Goal: Task Accomplishment & Management: Complete application form

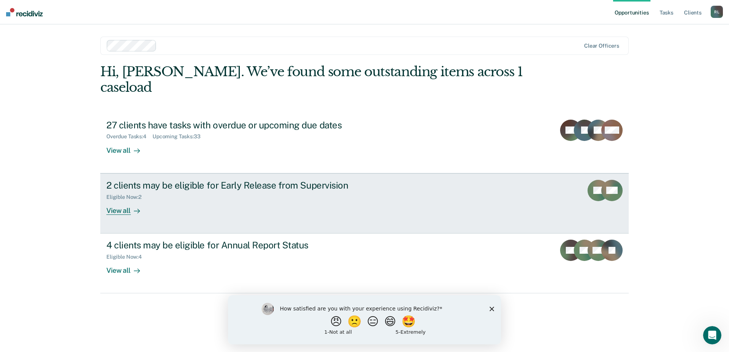
click at [115, 200] on div "View all" at bounding box center [127, 207] width 43 height 15
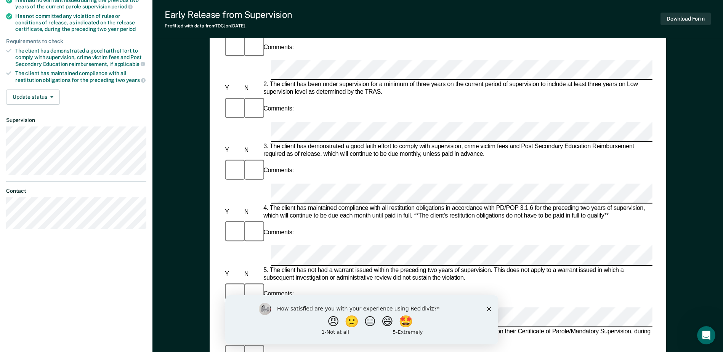
scroll to position [191, 0]
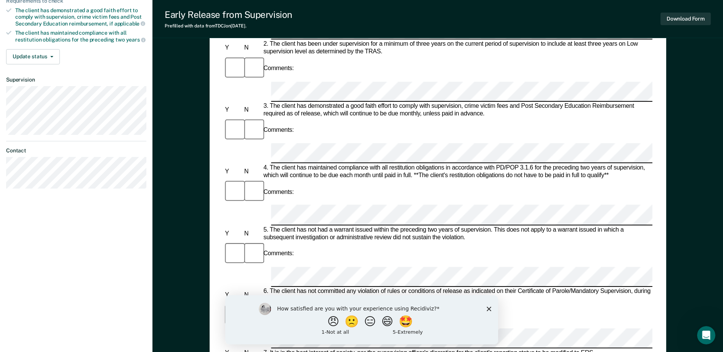
click at [486, 308] on icon "Close survey" at bounding box center [488, 308] width 5 height 5
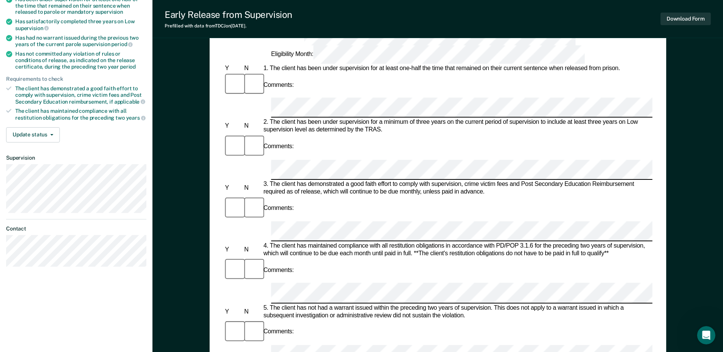
scroll to position [99, 0]
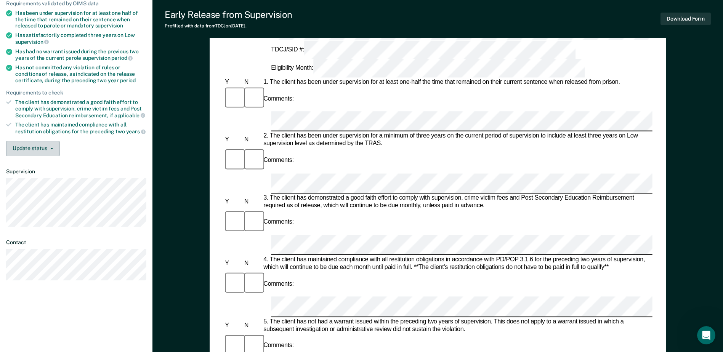
click at [52, 148] on icon "button" at bounding box center [51, 149] width 3 height 2
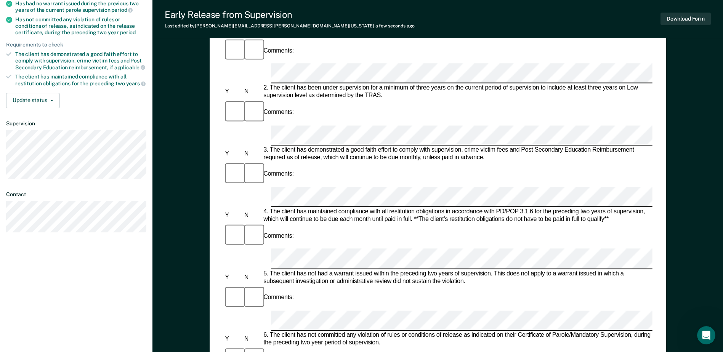
scroll to position [152, 0]
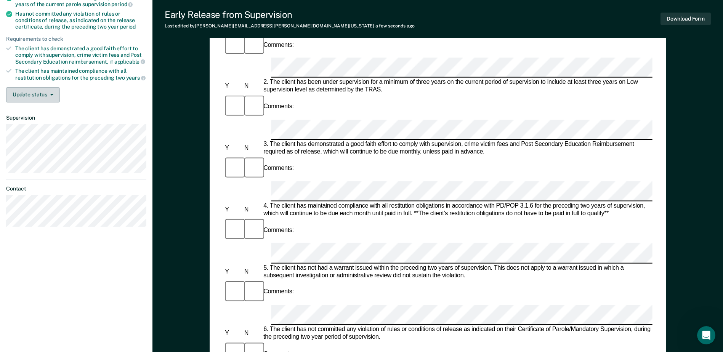
click at [50, 94] on icon "button" at bounding box center [51, 95] width 3 height 2
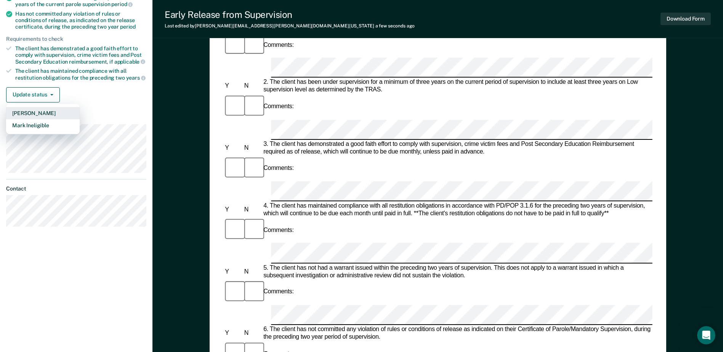
click at [37, 111] on button "[PERSON_NAME]" at bounding box center [43, 113] width 74 height 12
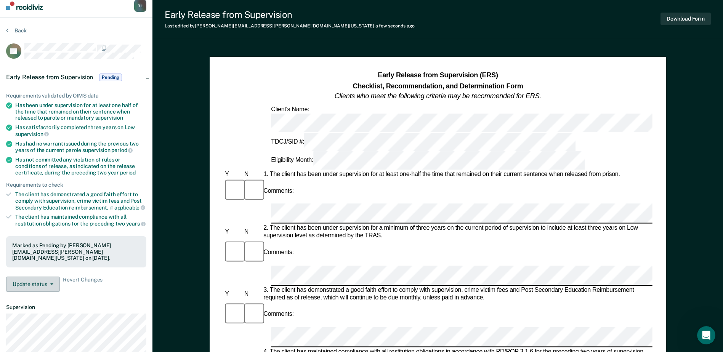
scroll to position [0, 0]
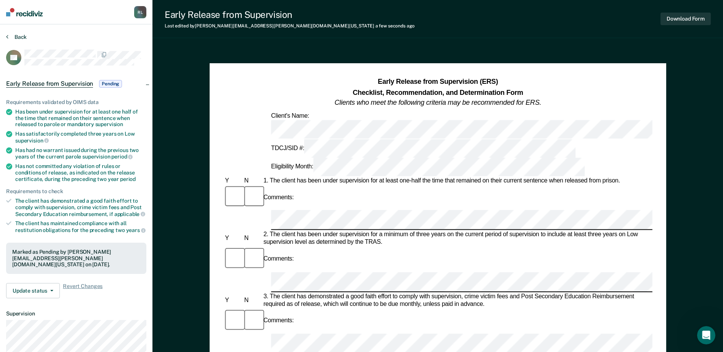
click at [17, 38] on button "Back" at bounding box center [16, 37] width 21 height 7
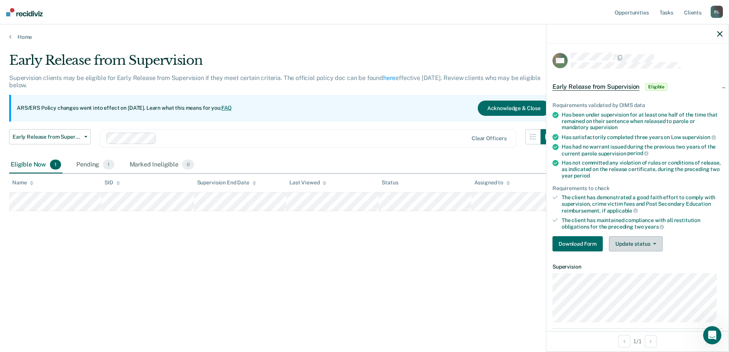
click at [655, 244] on icon "button" at bounding box center [654, 244] width 3 height 2
click at [422, 250] on div "Early Release from Supervision Supervision clients may be eligible for Early Re…" at bounding box center [364, 174] width 710 height 242
click at [408, 132] on div "Clear officers" at bounding box center [308, 138] width 416 height 18
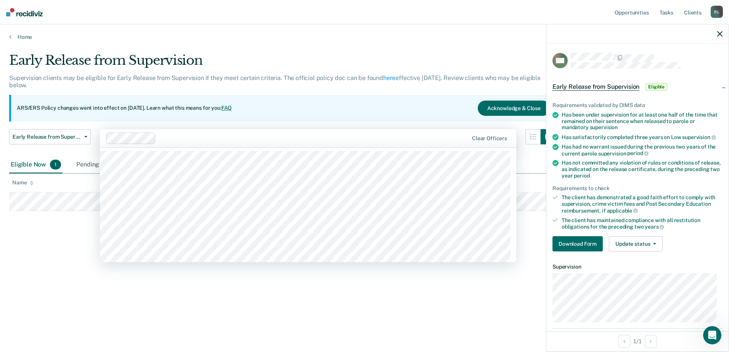
click at [398, 104] on div "ARS/ERS Policy changes went into effect on [DATE]. Learn what this means for yo…" at bounding box center [282, 108] width 546 height 27
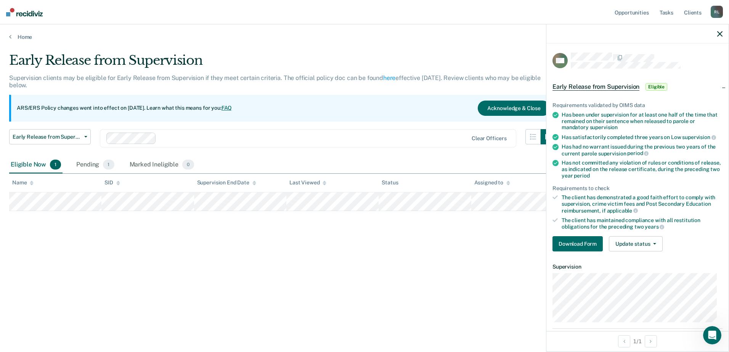
click at [719, 33] on icon "button" at bounding box center [719, 33] width 5 height 5
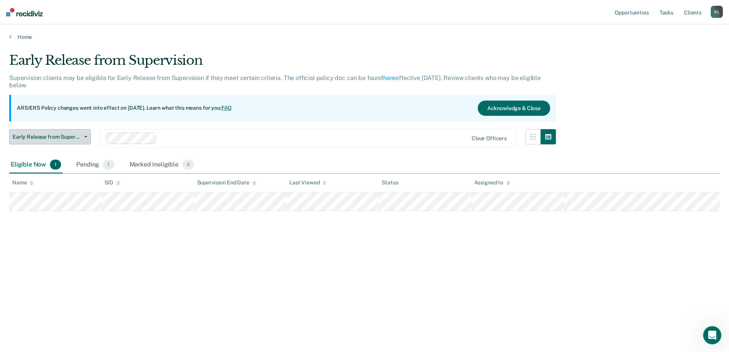
click at [83, 135] on button "Early Release from Supervision" at bounding box center [50, 136] width 82 height 15
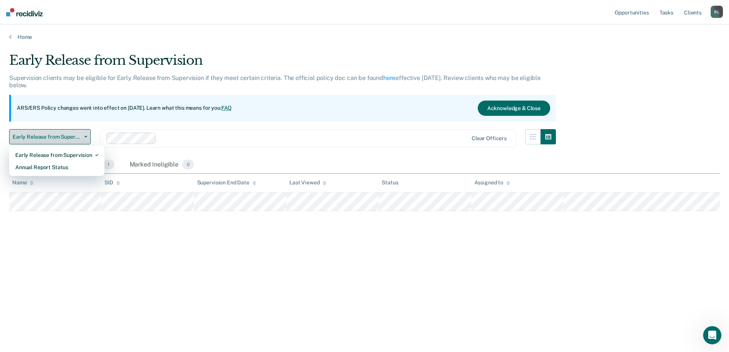
click at [83, 135] on button "Early Release from Supervision" at bounding box center [50, 136] width 82 height 15
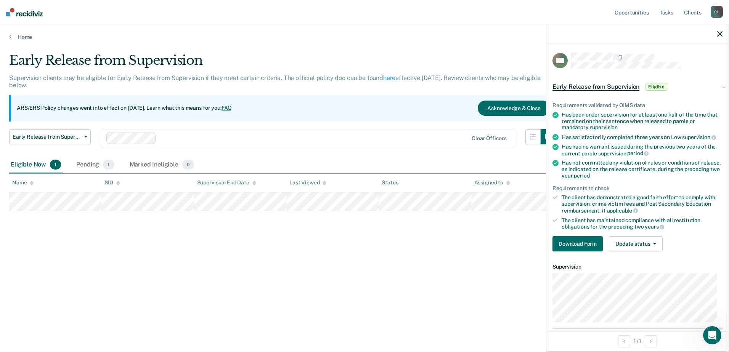
click at [657, 85] on span "Eligible" at bounding box center [656, 87] width 22 height 8
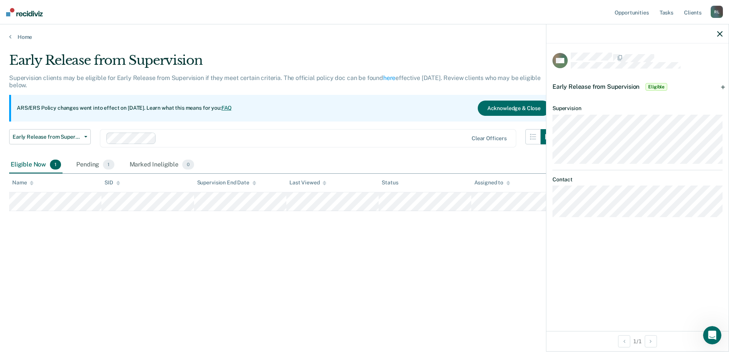
click at [654, 85] on span "Eligible" at bounding box center [656, 87] width 22 height 8
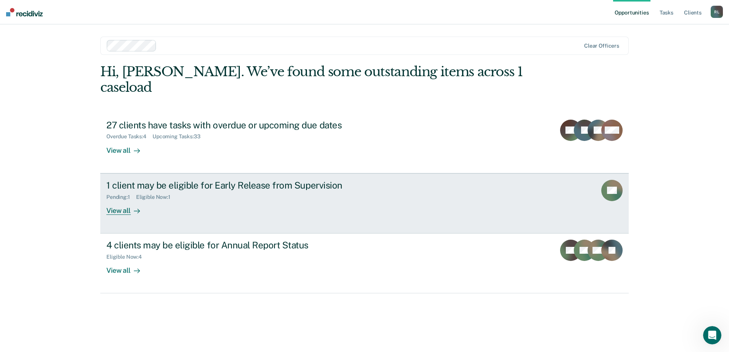
click at [121, 200] on div "View all" at bounding box center [127, 207] width 43 height 15
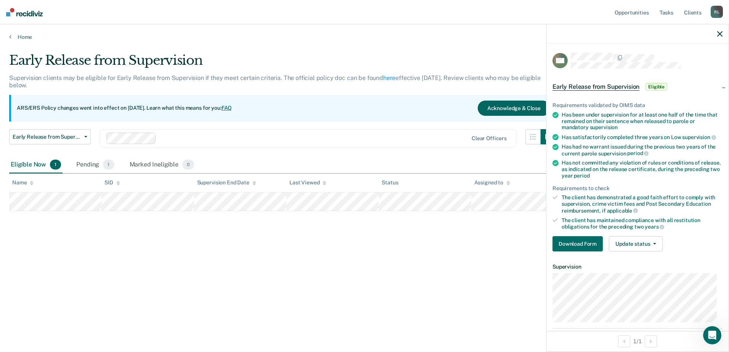
click at [493, 110] on button "Acknowledge & Close" at bounding box center [513, 108] width 72 height 15
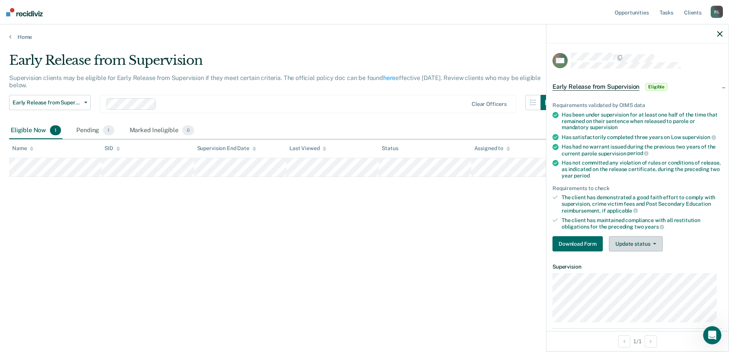
click at [643, 245] on button "Update status" at bounding box center [636, 243] width 54 height 15
click at [720, 35] on icon "button" at bounding box center [719, 33] width 5 height 5
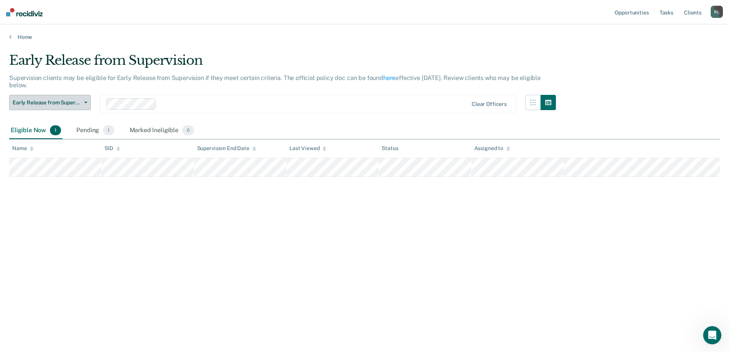
click at [85, 100] on button "Early Release from Supervision" at bounding box center [50, 102] width 82 height 15
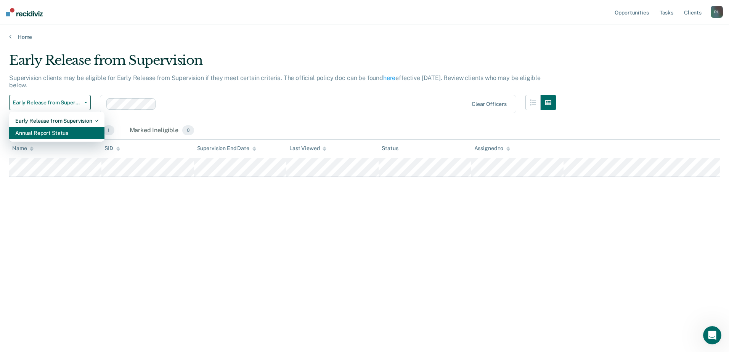
click at [38, 136] on div "Annual Report Status" at bounding box center [56, 133] width 83 height 12
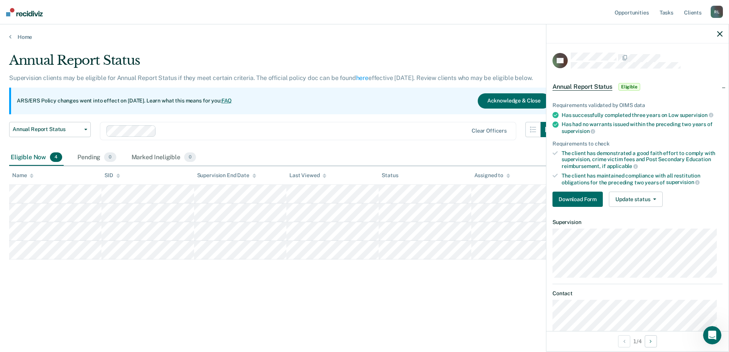
click at [115, 298] on div "Annual Report Status Supervision clients may be eligible for Annual Report Stat…" at bounding box center [364, 186] width 710 height 267
click at [719, 32] on icon "button" at bounding box center [719, 33] width 5 height 5
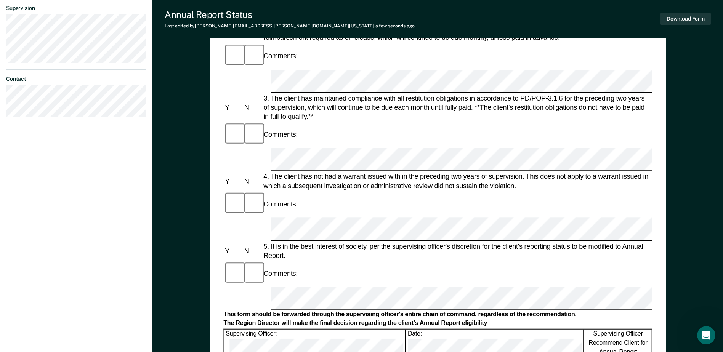
scroll to position [229, 0]
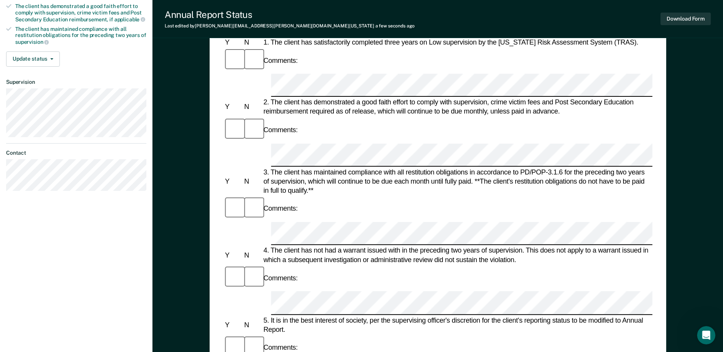
scroll to position [152, 0]
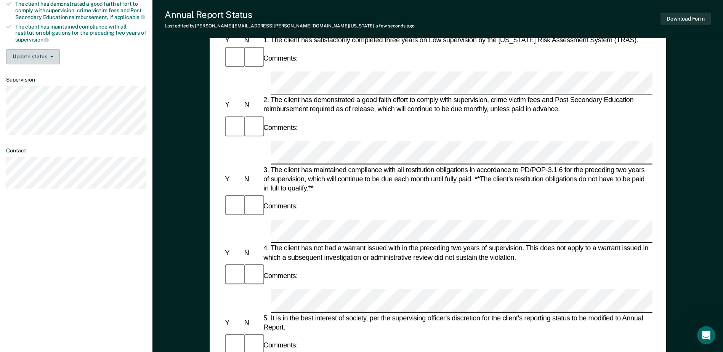
click at [53, 55] on button "Update status" at bounding box center [33, 56] width 54 height 15
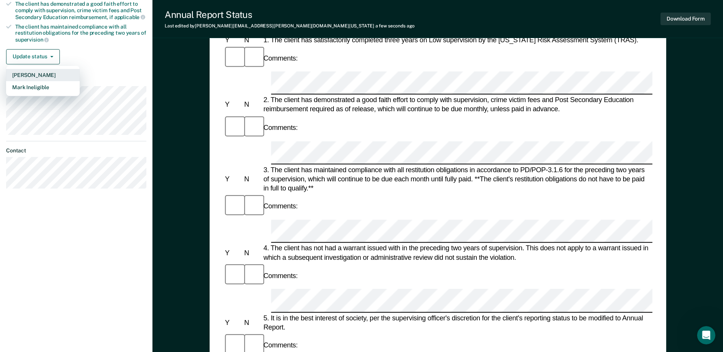
click at [45, 74] on button "[PERSON_NAME]" at bounding box center [43, 75] width 74 height 12
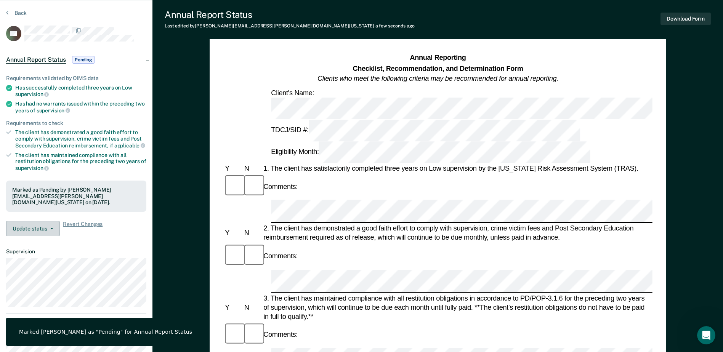
scroll to position [0, 0]
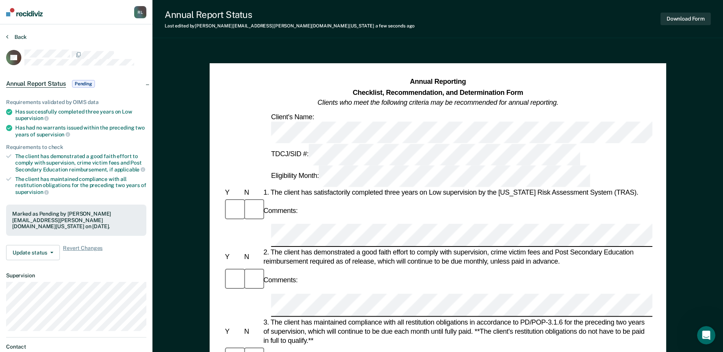
click at [6, 38] on icon at bounding box center [7, 37] width 2 height 6
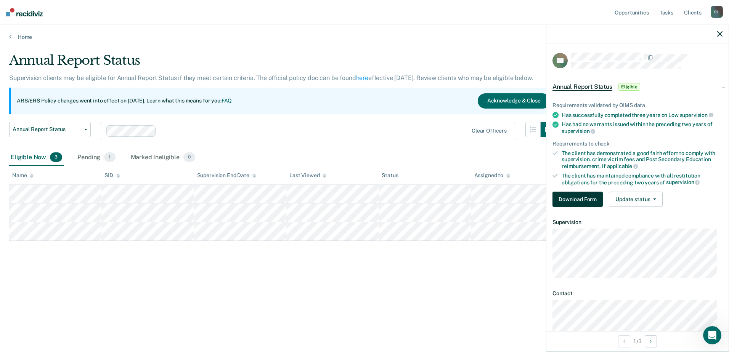
click at [581, 203] on button "Download Form" at bounding box center [577, 199] width 50 height 15
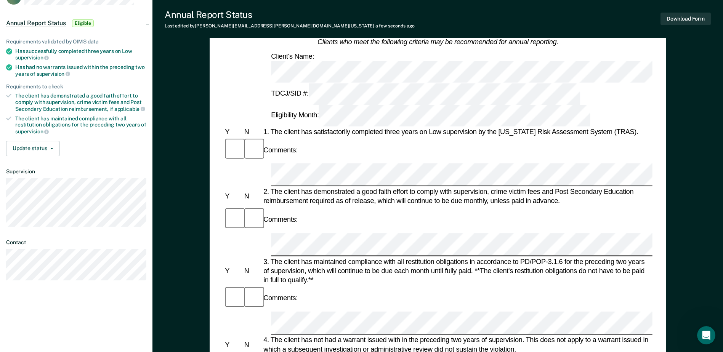
scroll to position [22, 0]
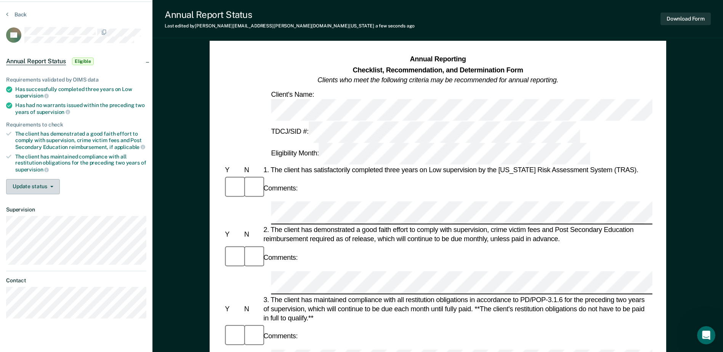
click at [51, 188] on button "Update status" at bounding box center [33, 186] width 54 height 15
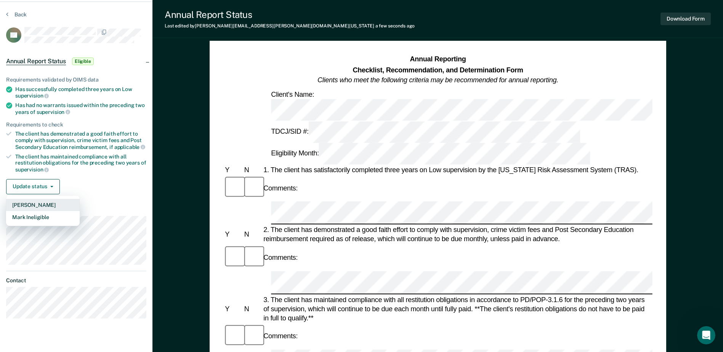
click at [34, 206] on button "[PERSON_NAME]" at bounding box center [43, 205] width 74 height 12
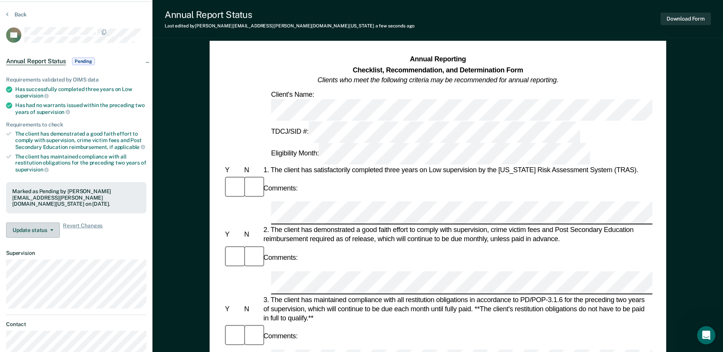
scroll to position [0, 0]
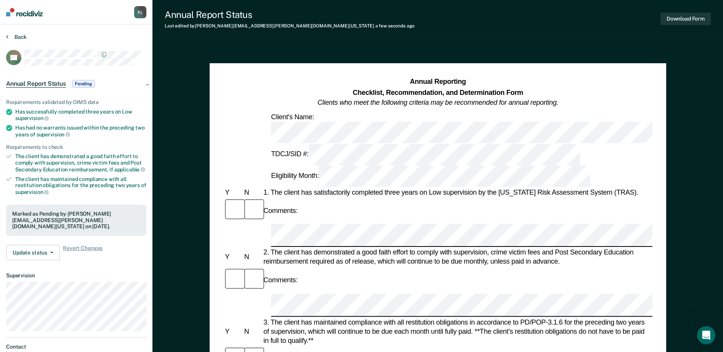
click at [16, 36] on button "Back" at bounding box center [16, 37] width 21 height 7
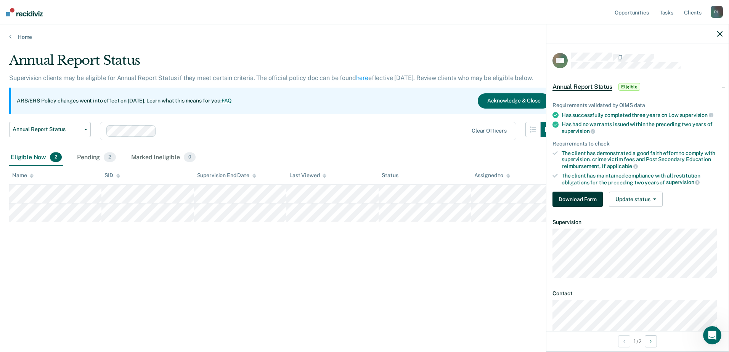
click at [580, 203] on button "Download Form" at bounding box center [577, 199] width 50 height 15
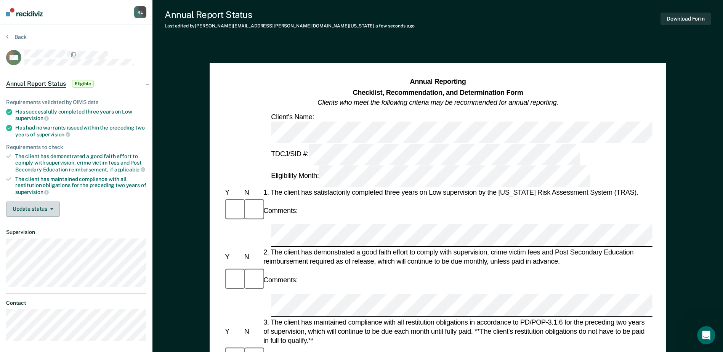
click at [50, 210] on button "Update status" at bounding box center [33, 209] width 54 height 15
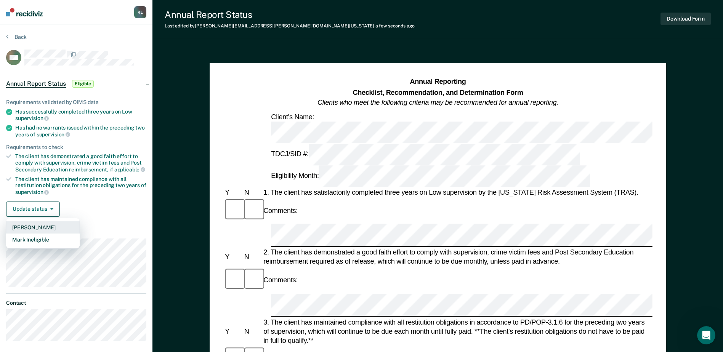
click at [48, 226] on button "[PERSON_NAME]" at bounding box center [43, 227] width 74 height 12
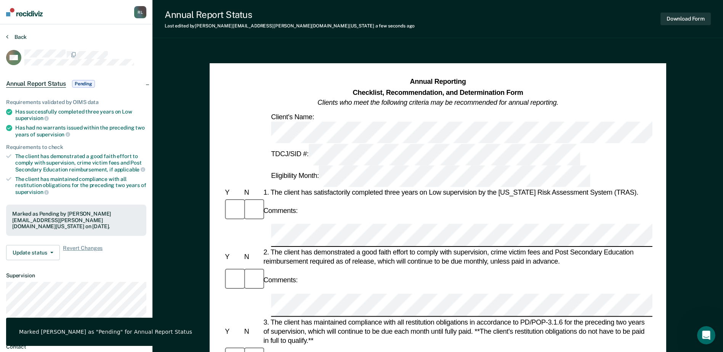
click at [7, 35] on icon at bounding box center [7, 37] width 2 height 6
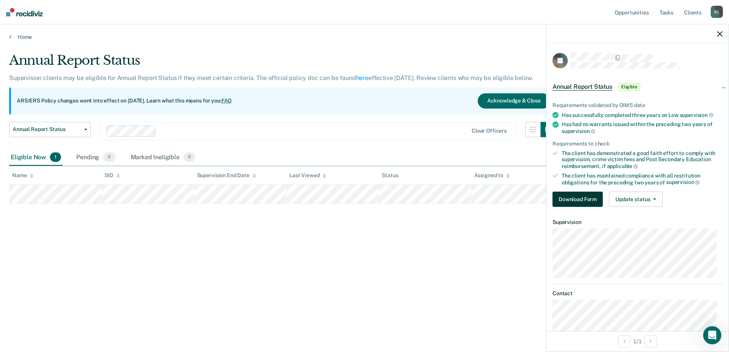
click at [580, 198] on button "Download Form" at bounding box center [577, 199] width 50 height 15
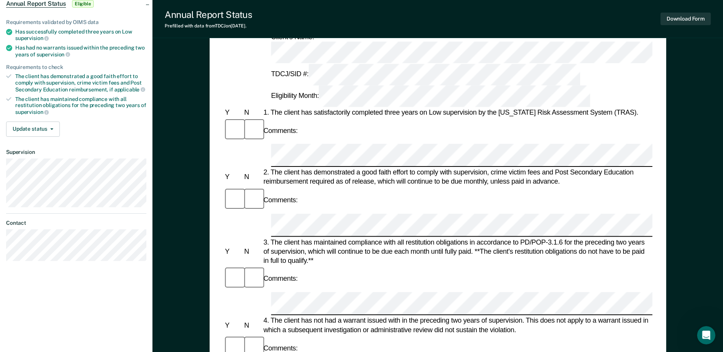
scroll to position [152, 0]
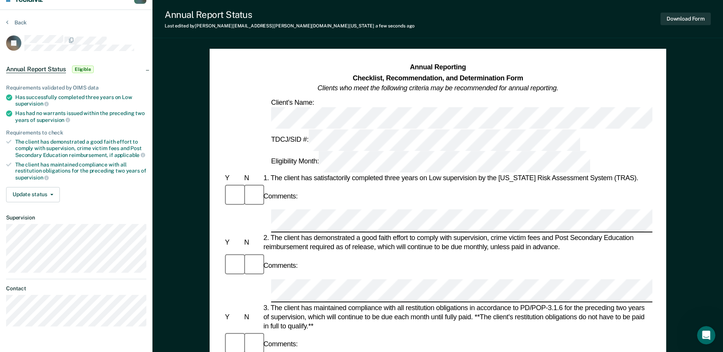
scroll to position [0, 0]
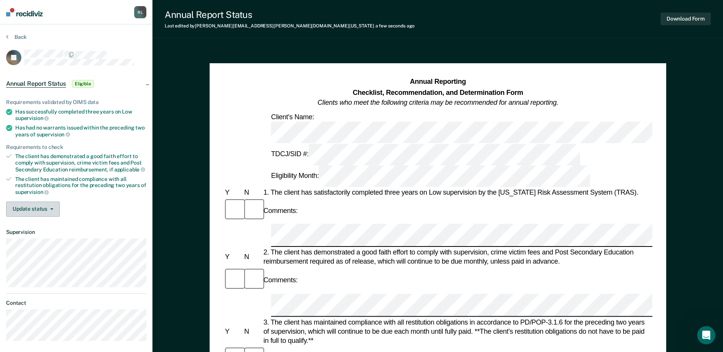
click at [52, 211] on button "Update status" at bounding box center [33, 209] width 54 height 15
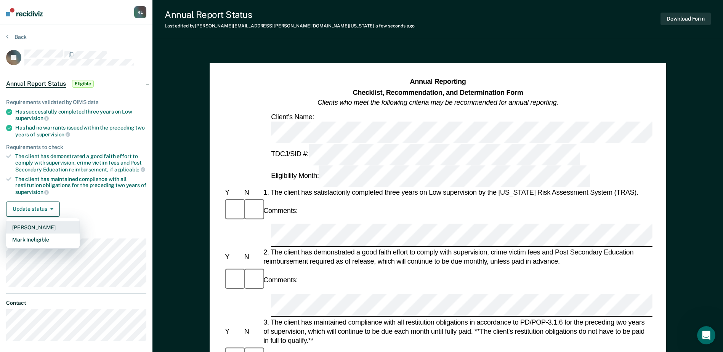
click at [36, 229] on button "[PERSON_NAME]" at bounding box center [43, 227] width 74 height 12
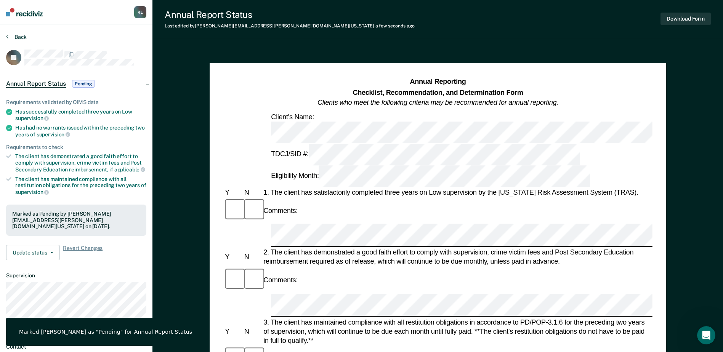
click at [10, 37] on button "Back" at bounding box center [16, 37] width 21 height 7
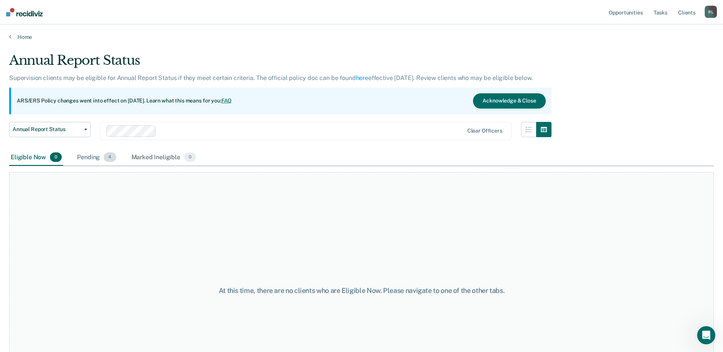
click at [108, 158] on span "4" at bounding box center [110, 157] width 12 height 10
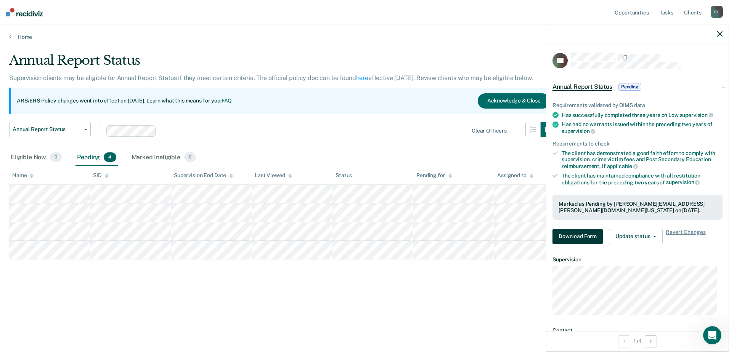
click at [578, 234] on button "Download Form" at bounding box center [577, 236] width 50 height 15
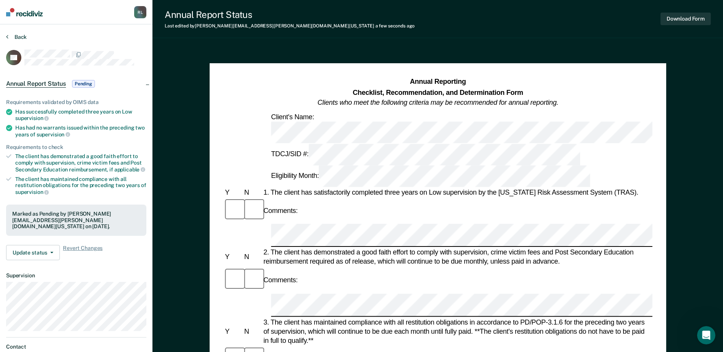
click at [8, 37] on button "Back" at bounding box center [16, 37] width 21 height 7
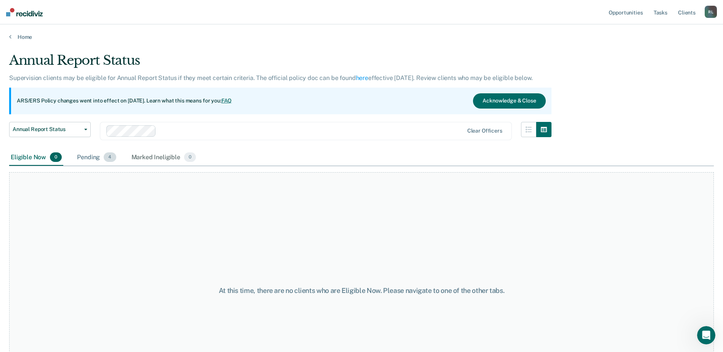
click at [87, 157] on div "Pending 4" at bounding box center [96, 157] width 42 height 17
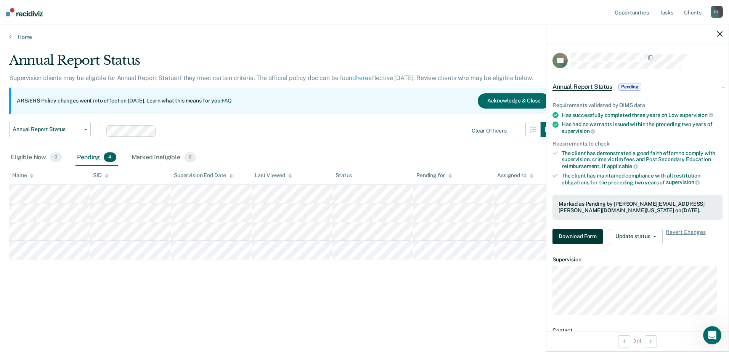
click at [573, 236] on button "Download Form" at bounding box center [577, 236] width 50 height 15
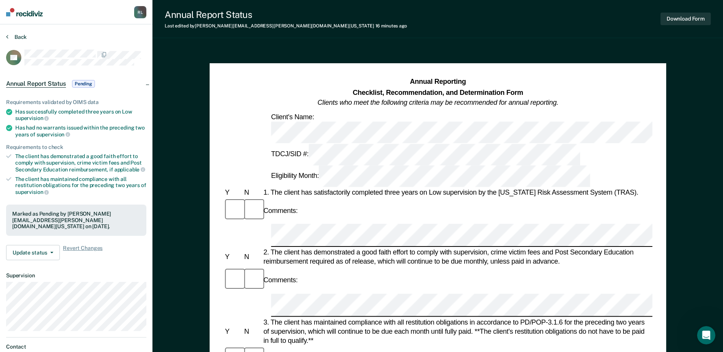
click at [11, 37] on button "Back" at bounding box center [16, 37] width 21 height 7
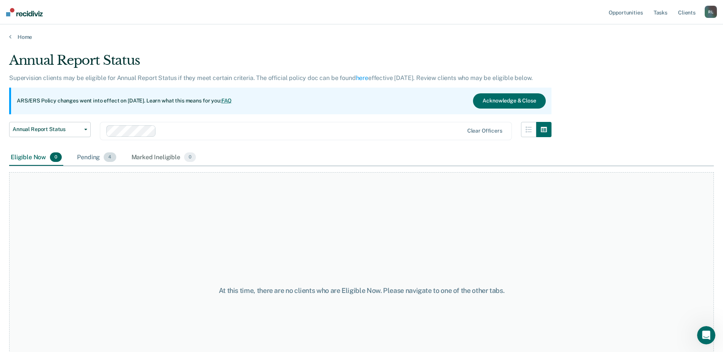
click at [89, 155] on div "Pending 4" at bounding box center [96, 157] width 42 height 17
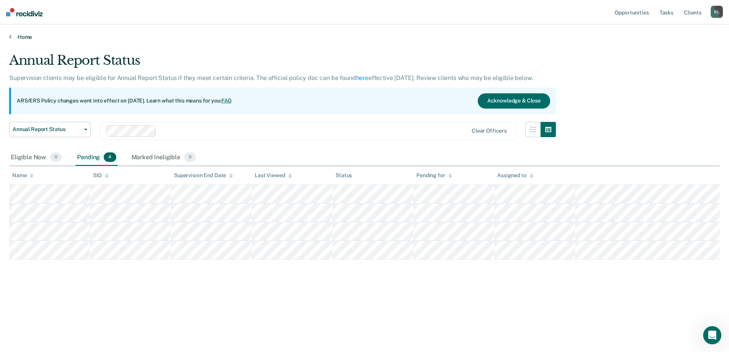
click at [11, 37] on link "Home" at bounding box center [364, 37] width 710 height 7
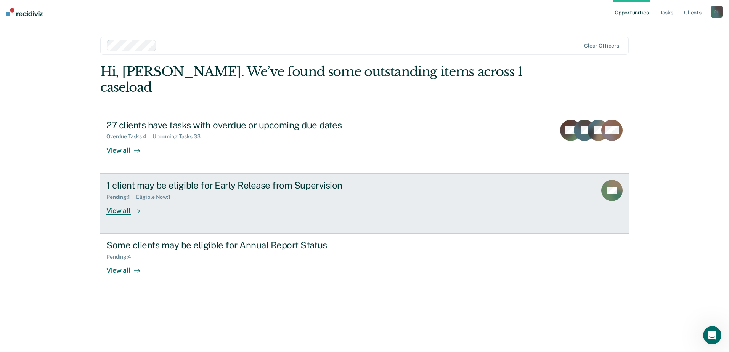
click at [122, 200] on div "View all" at bounding box center [127, 207] width 43 height 15
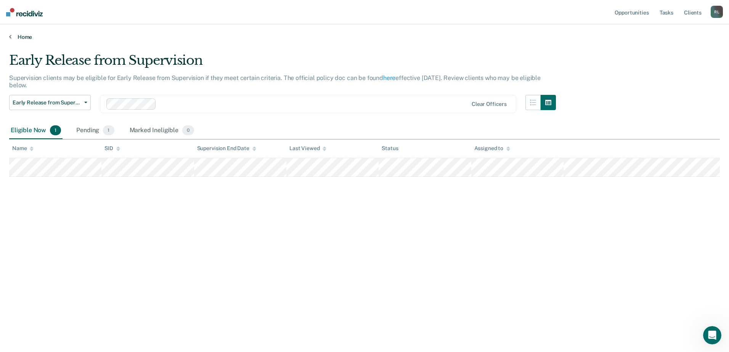
click at [13, 38] on link "Home" at bounding box center [364, 37] width 710 height 7
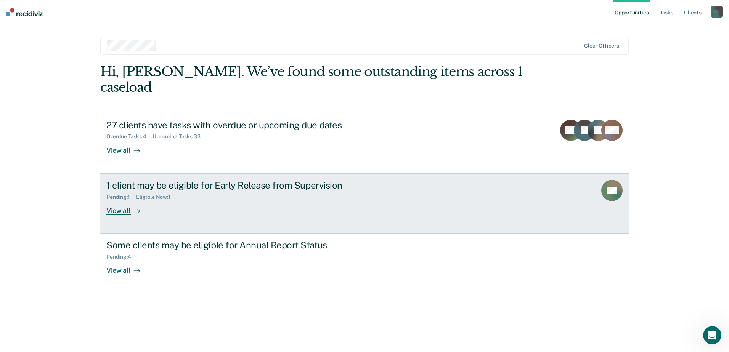
click at [147, 180] on div "1 client may be eligible for Early Release from Supervision" at bounding box center [240, 185] width 268 height 11
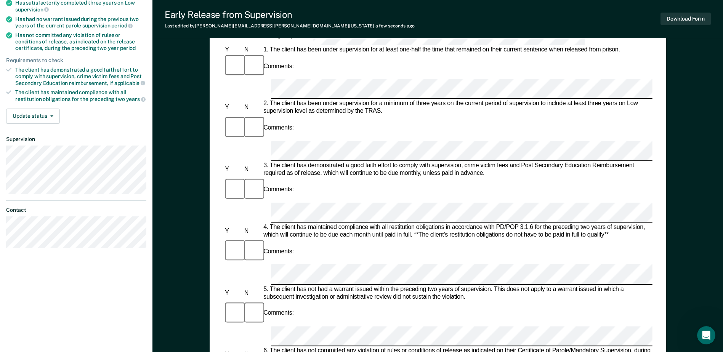
scroll to position [99, 0]
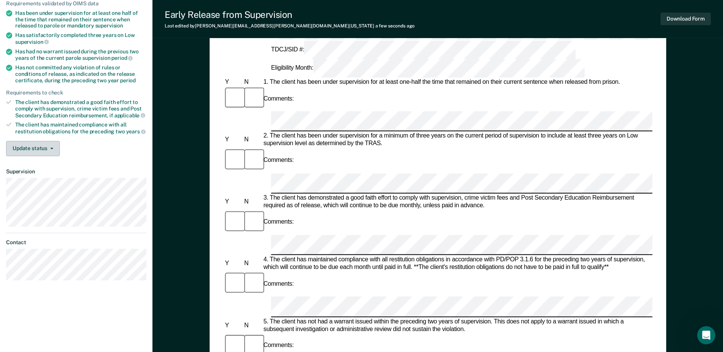
click at [51, 149] on button "Update status" at bounding box center [33, 148] width 54 height 15
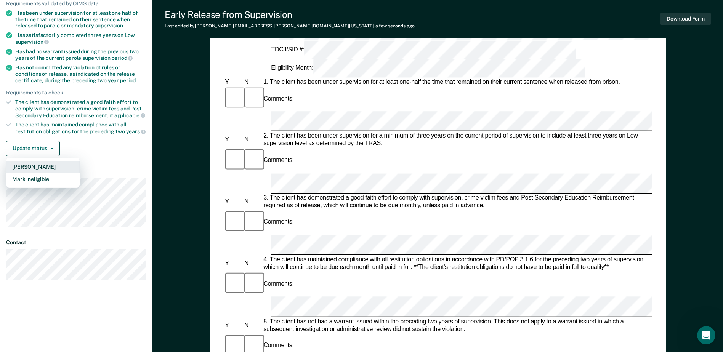
click at [32, 165] on button "[PERSON_NAME]" at bounding box center [43, 167] width 74 height 12
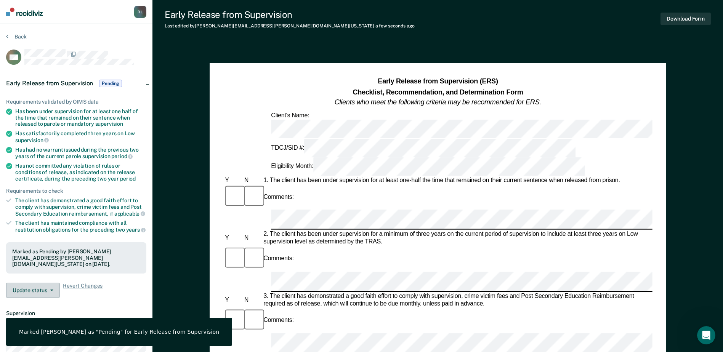
scroll to position [0, 0]
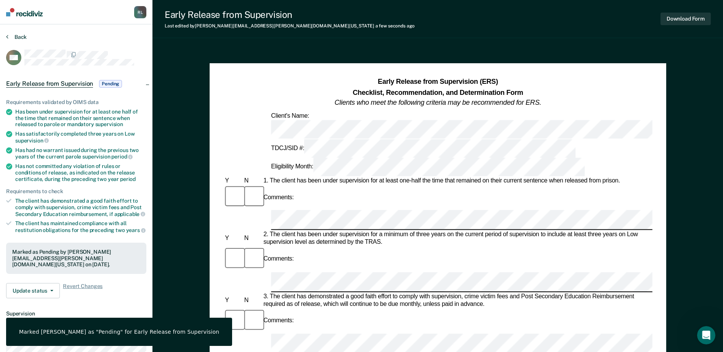
click at [17, 37] on button "Back" at bounding box center [16, 37] width 21 height 7
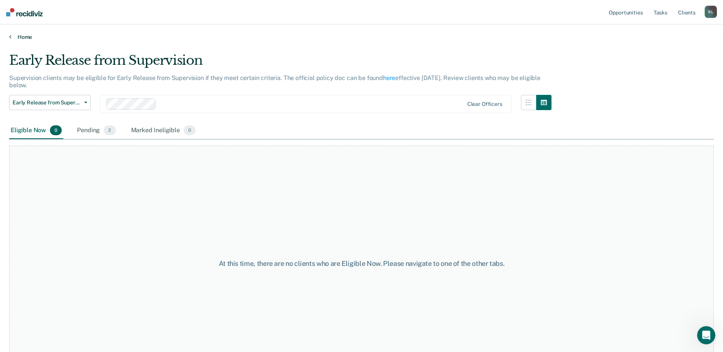
click at [15, 34] on link "Home" at bounding box center [361, 37] width 705 height 7
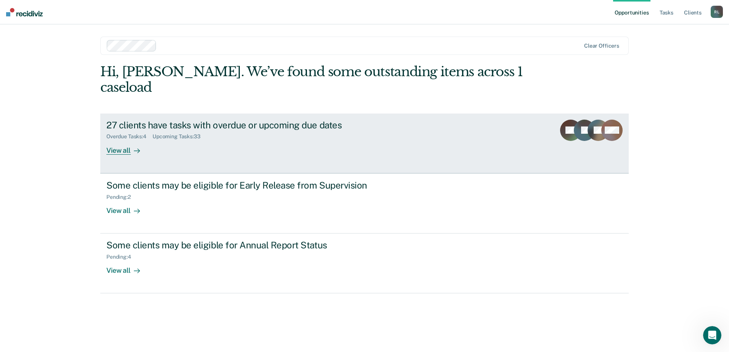
click at [126, 140] on div "View all" at bounding box center [127, 147] width 43 height 15
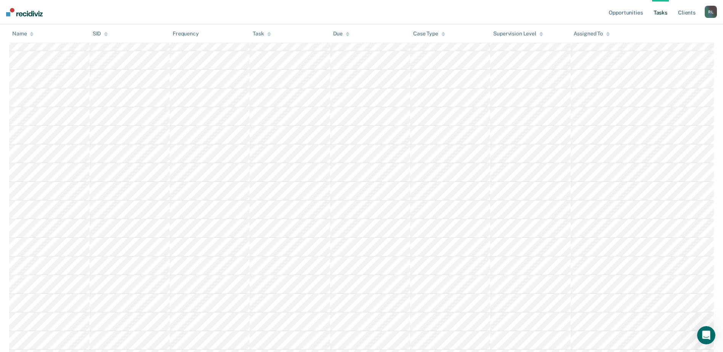
scroll to position [152, 0]
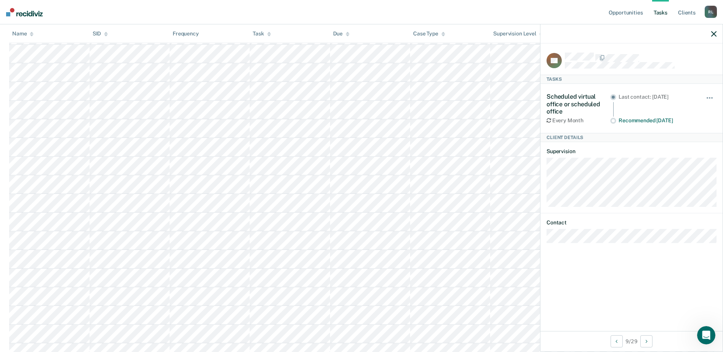
click at [713, 36] on icon "button" at bounding box center [713, 33] width 5 height 5
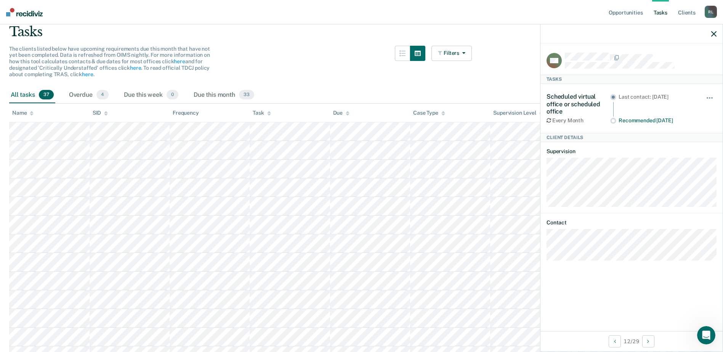
scroll to position [52, 0]
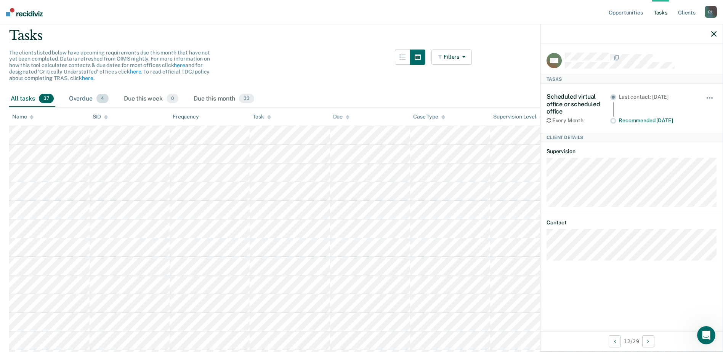
click at [73, 100] on div "Overdue 4" at bounding box center [88, 99] width 43 height 17
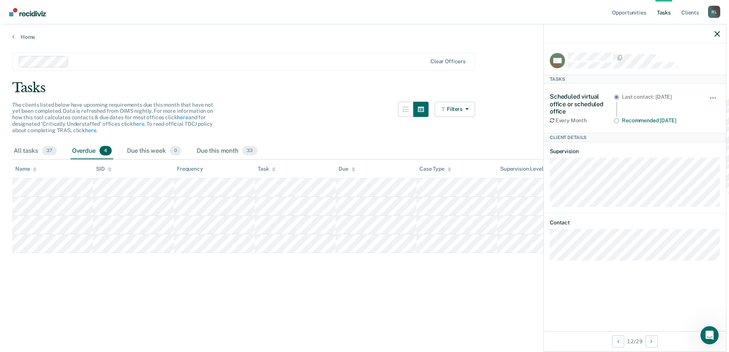
scroll to position [0, 0]
click at [19, 36] on link "Home" at bounding box center [364, 37] width 710 height 7
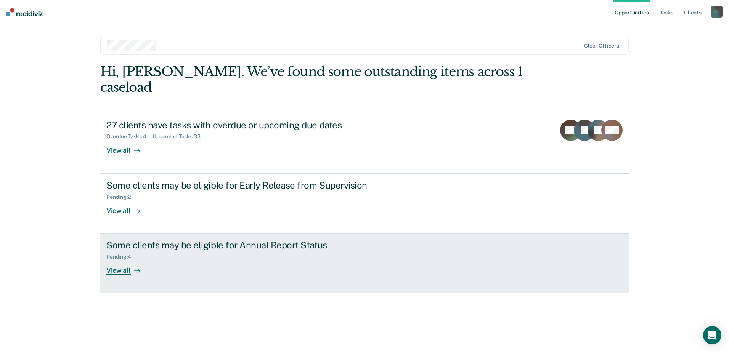
click at [114, 260] on div "View all" at bounding box center [127, 267] width 43 height 15
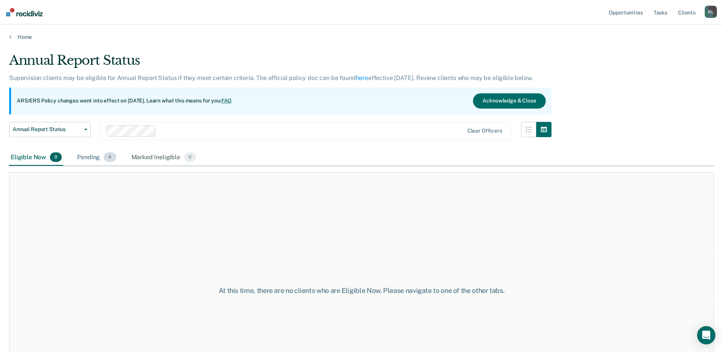
click at [87, 158] on div "Pending 4" at bounding box center [96, 157] width 42 height 17
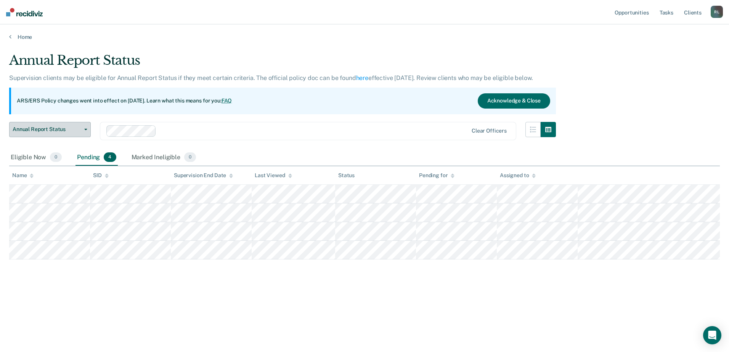
click at [85, 131] on button "Annual Report Status" at bounding box center [50, 129] width 82 height 15
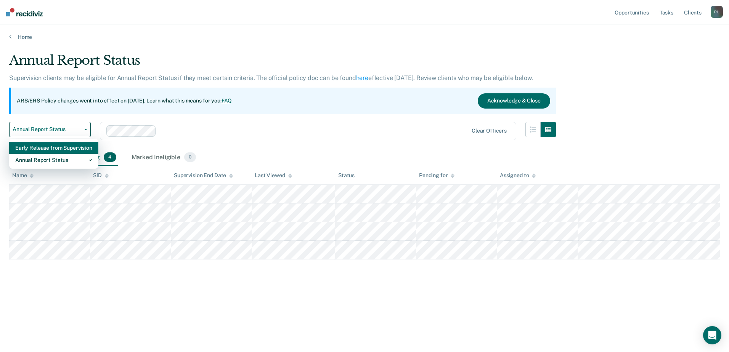
click at [42, 147] on div "Early Release from Supervision" at bounding box center [53, 148] width 77 height 12
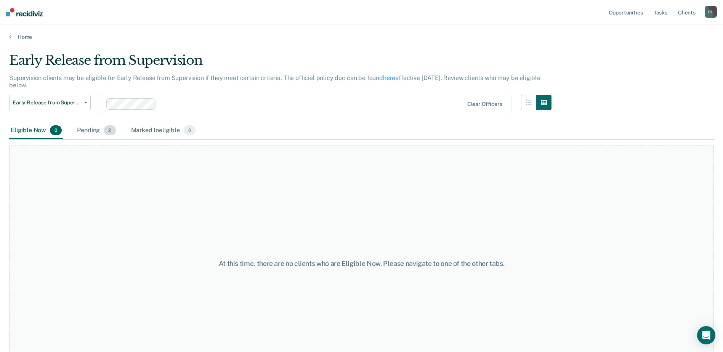
click at [85, 131] on div "Pending 2" at bounding box center [96, 130] width 42 height 17
